Goal: Information Seeking & Learning: Learn about a topic

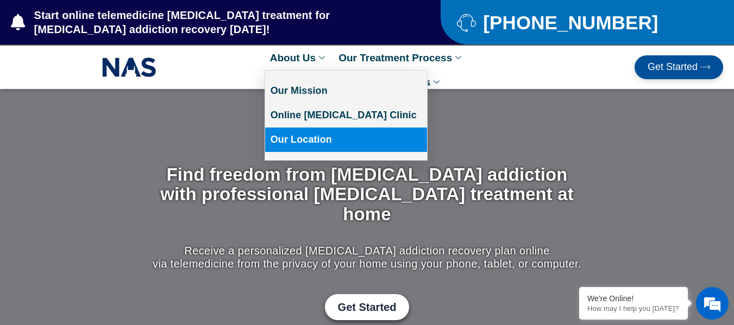
click at [283, 136] on link "Our Location" at bounding box center [346, 140] width 162 height 24
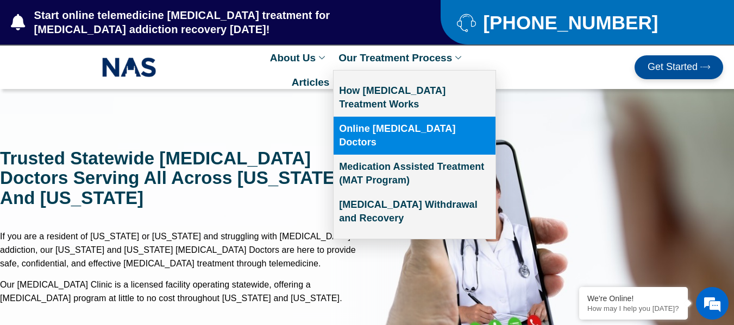
click at [375, 127] on link "Online [MEDICAL_DATA] Doctors" at bounding box center [414, 136] width 162 height 38
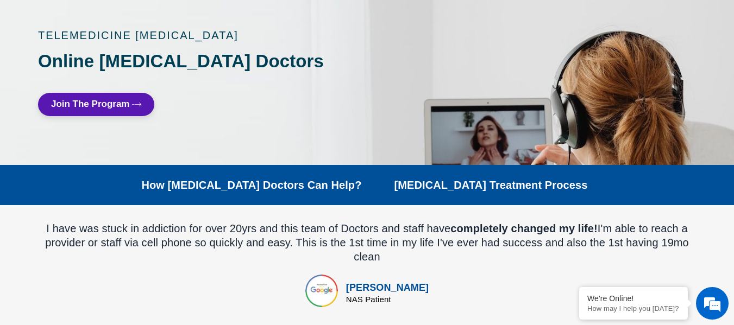
click at [98, 103] on span "Join The Program" at bounding box center [90, 104] width 79 height 10
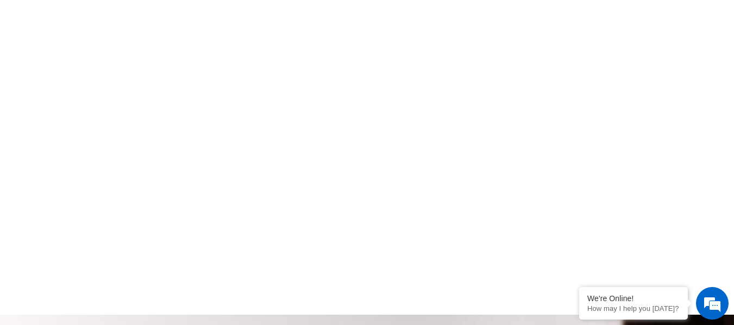
scroll to position [392, 0]
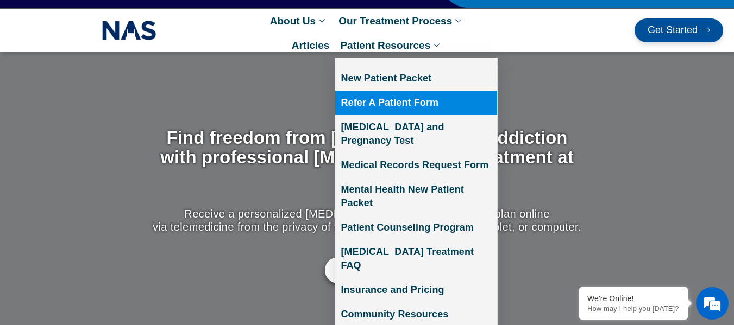
scroll to position [36, 0]
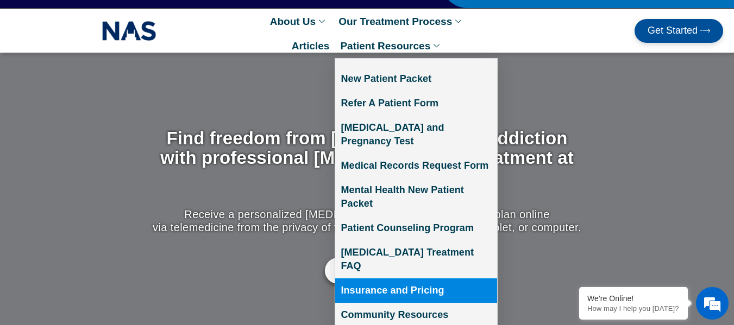
click at [361, 279] on link "Insurance and Pricing" at bounding box center [416, 291] width 162 height 24
